Goal: Find specific page/section

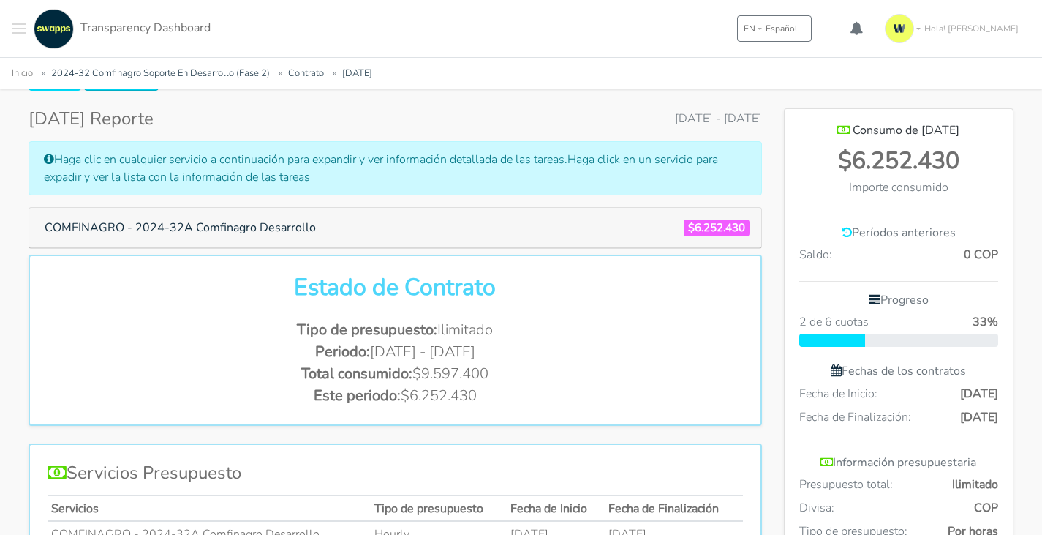
scroll to position [219, 0]
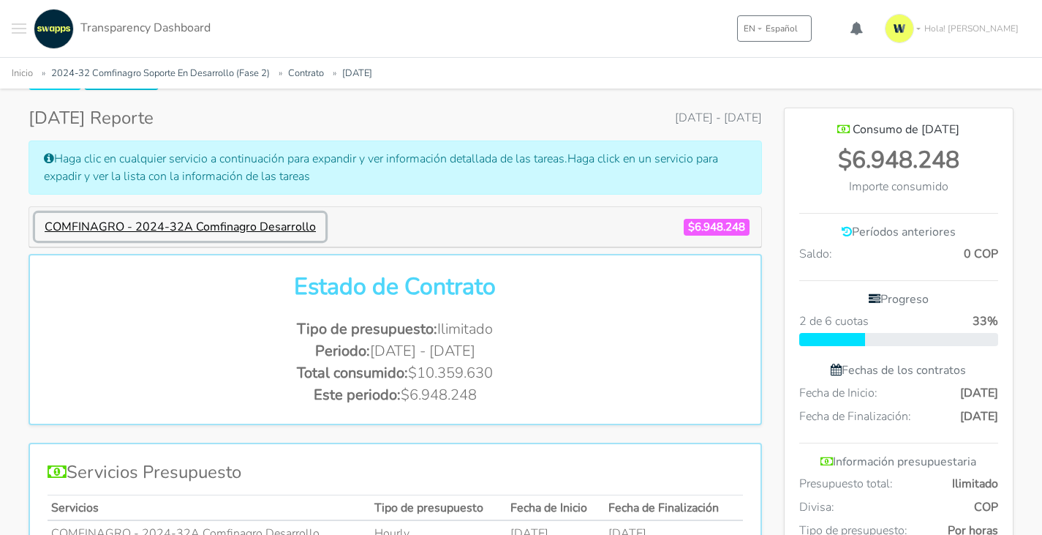
click at [262, 232] on button "COMFINAGRO - 2024-32A Comfinagro Desarrollo" at bounding box center [180, 227] width 290 height 28
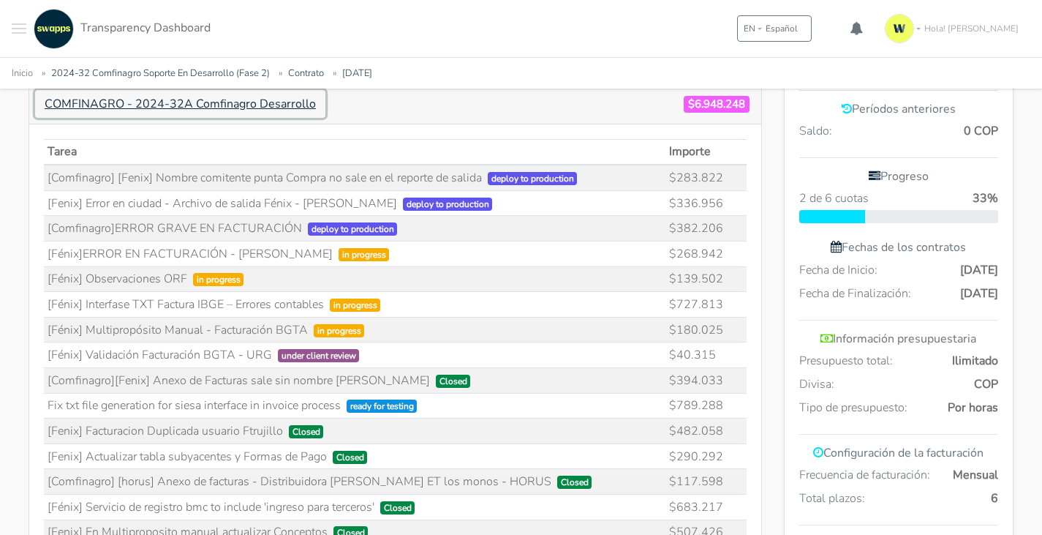
scroll to position [358, 0]
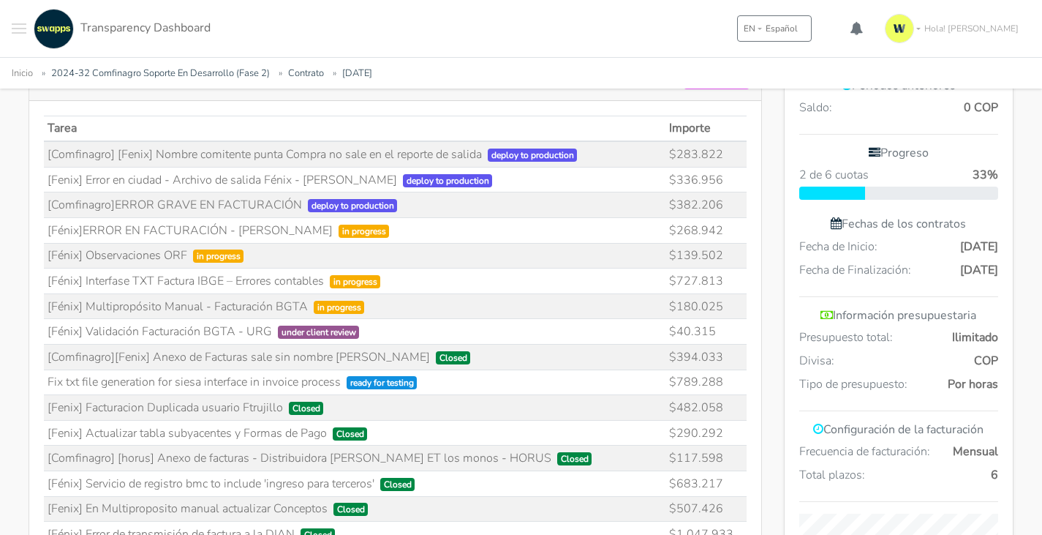
drag, startPoint x: 86, startPoint y: 255, endPoint x: 187, endPoint y: 252, distance: 101.7
click at [187, 252] on td "[Fénix] Observaciones ORF in progress" at bounding box center [355, 256] width 622 height 26
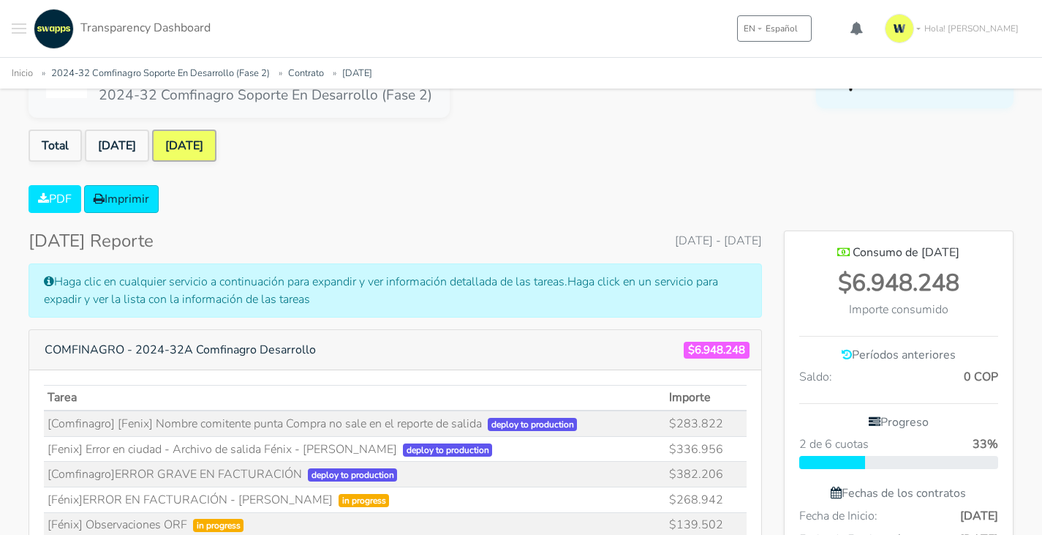
scroll to position [45, 0]
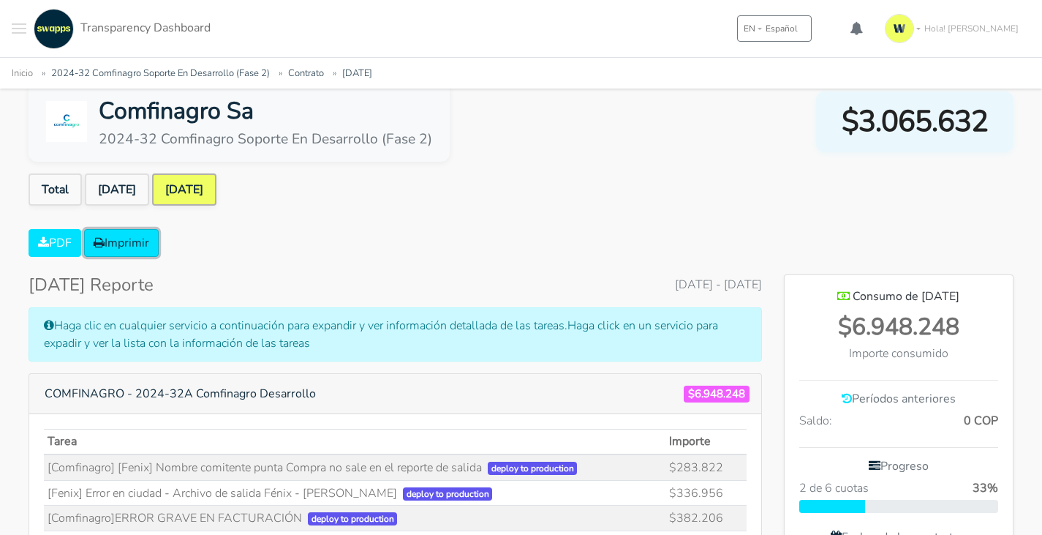
click at [117, 245] on link "Imprimir" at bounding box center [121, 243] width 75 height 28
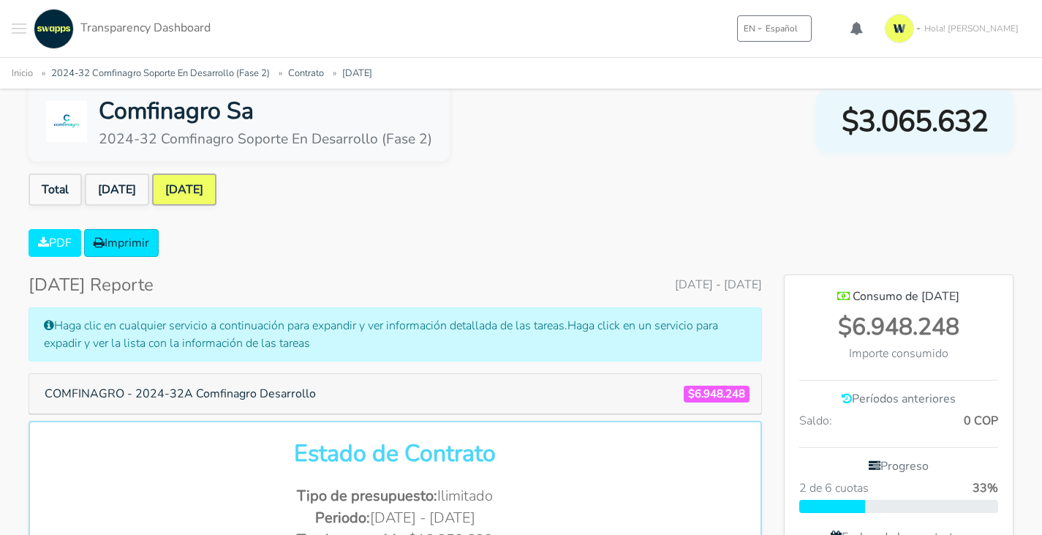
scroll to position [809, 229]
